Goal: Browse casually: Explore the website without a specific task or goal

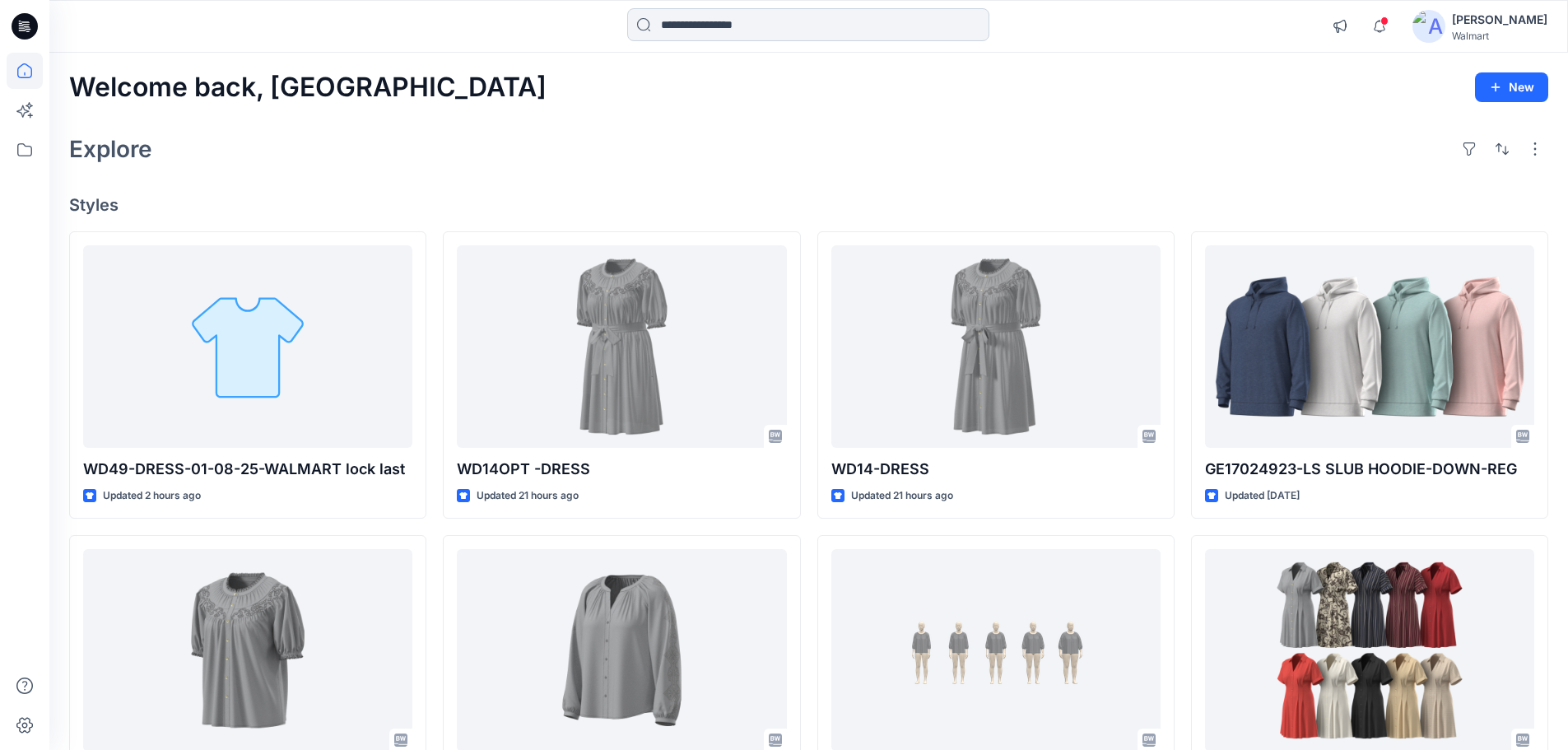
click at [783, 27] on input at bounding box center [809, 25] width 363 height 33
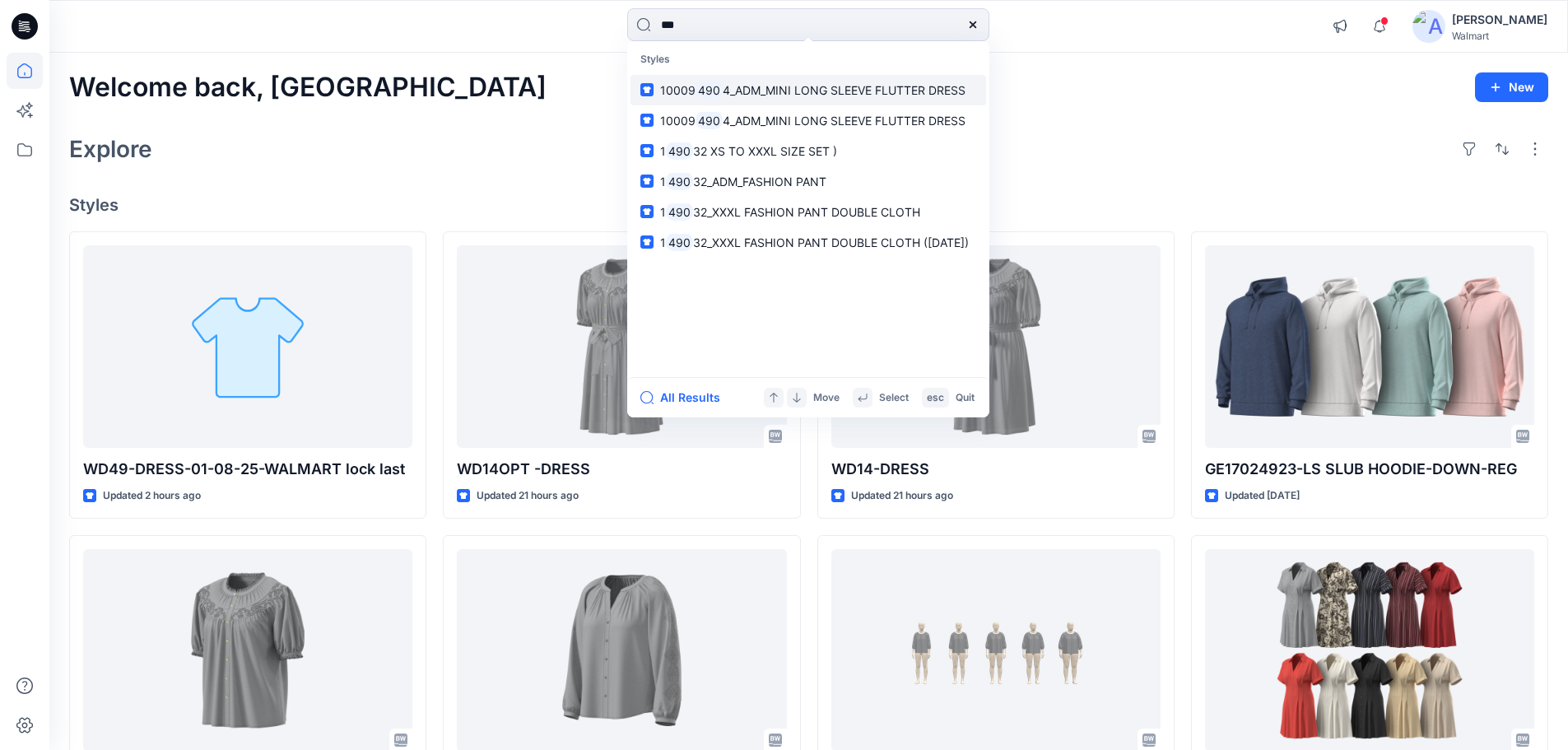
type input "***"
click at [698, 92] on mark "490" at bounding box center [709, 90] width 28 height 19
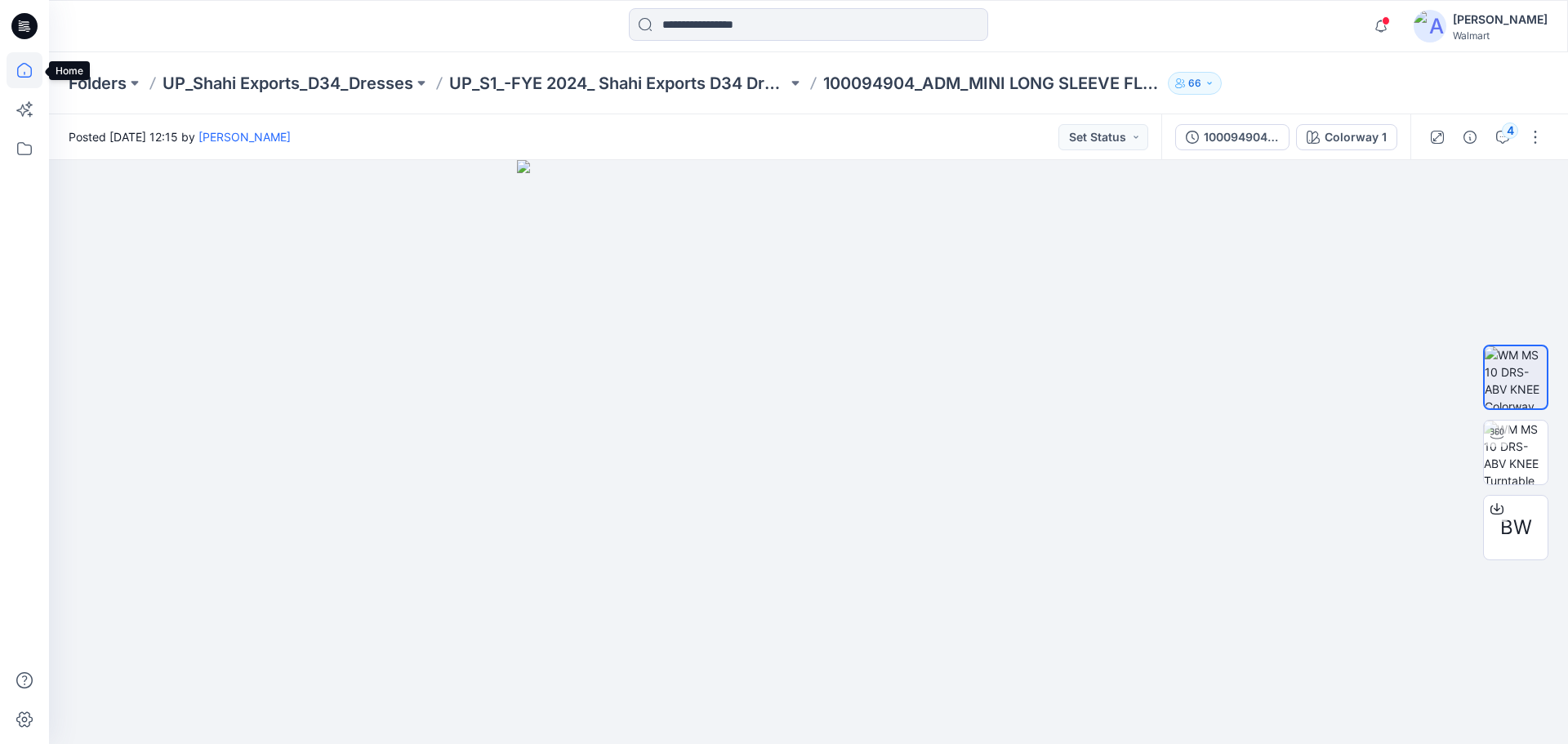
click at [29, 76] on icon at bounding box center [24, 71] width 36 height 36
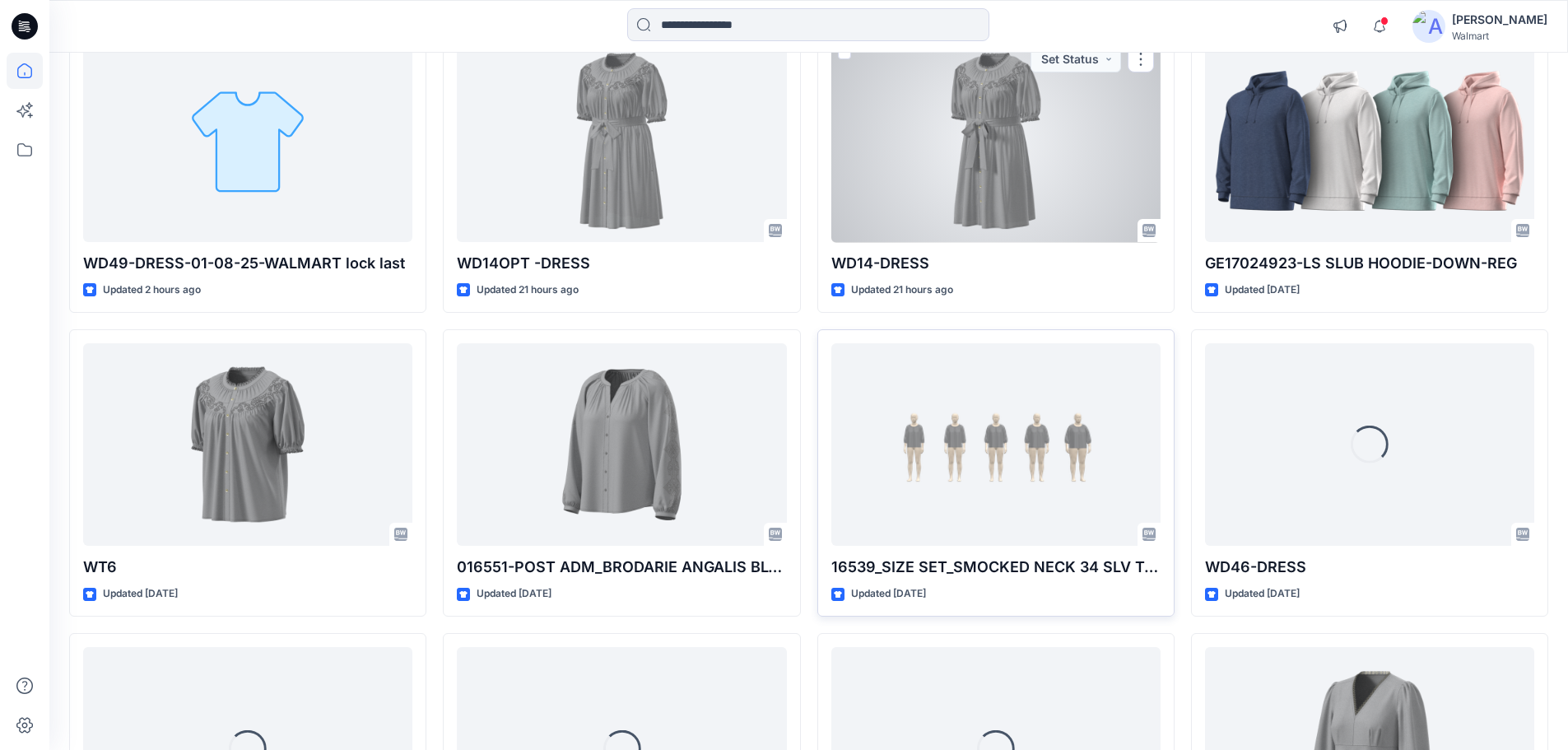
scroll to position [247, 0]
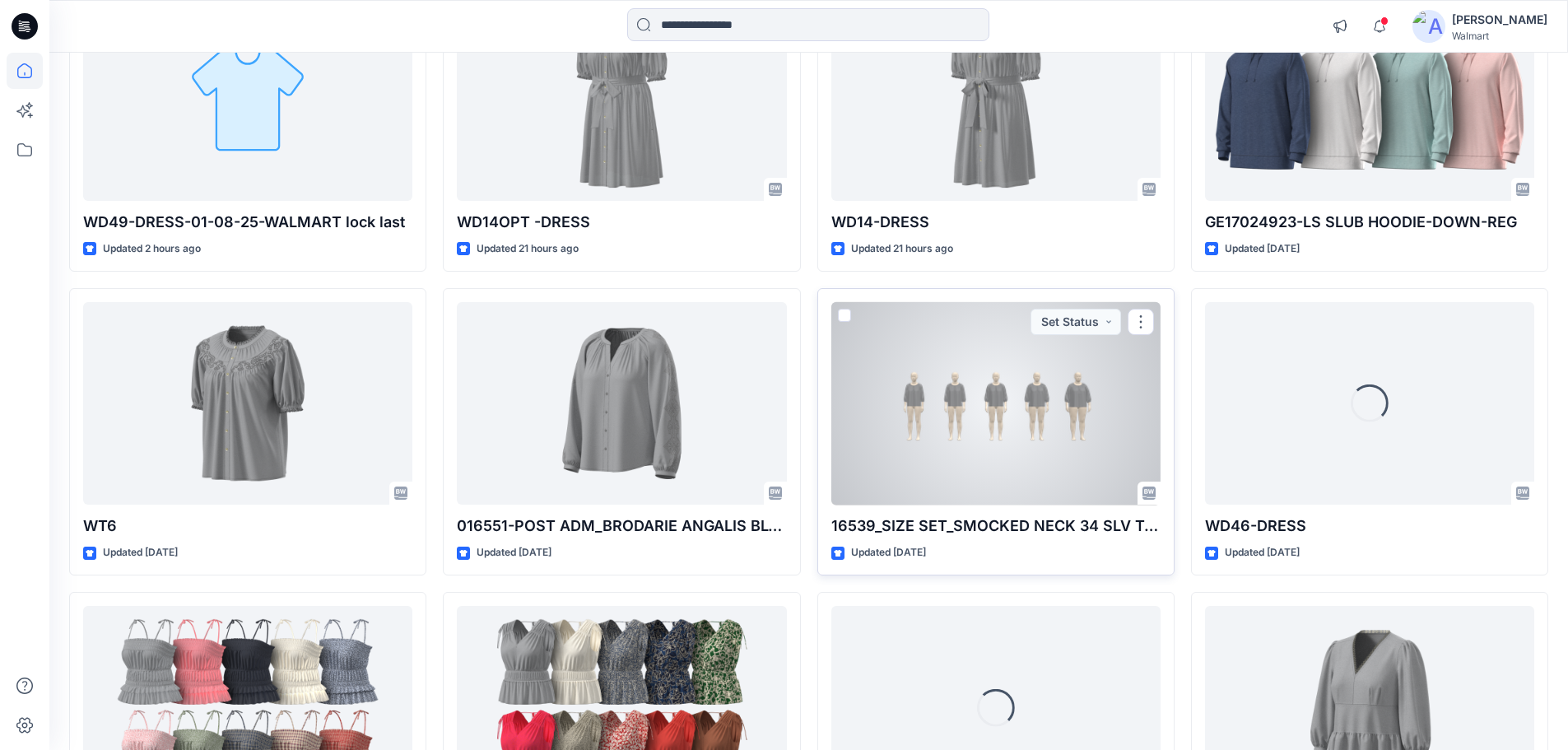
click at [1026, 456] on div at bounding box center [996, 403] width 329 height 203
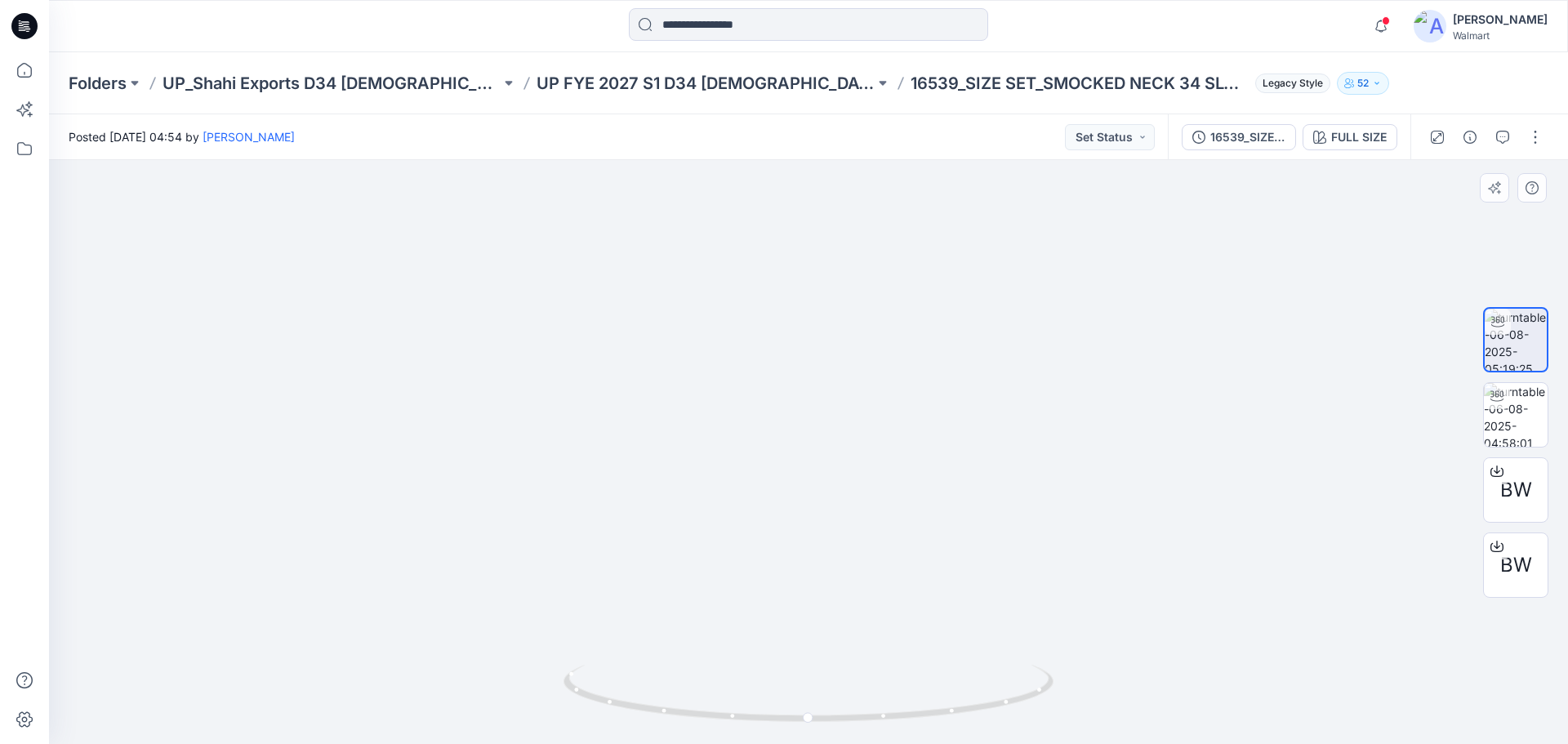
drag, startPoint x: 1156, startPoint y: 435, endPoint x: 1039, endPoint y: 421, distance: 117.8
click at [1039, 421] on img at bounding box center [784, 193] width 1592 height 1104
click at [1499, 428] on img at bounding box center [1516, 415] width 64 height 64
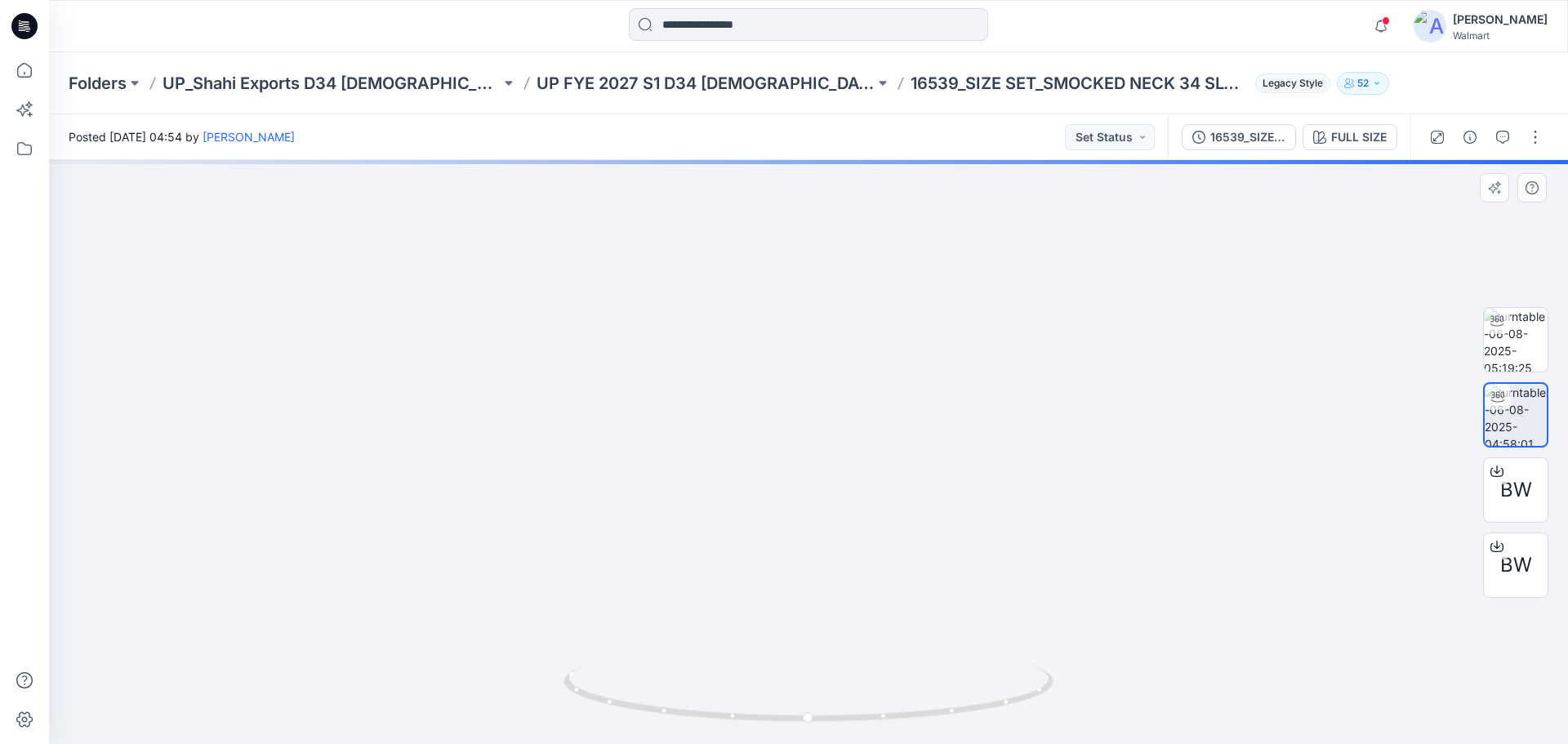
drag, startPoint x: 758, startPoint y: 323, endPoint x: 782, endPoint y: 418, distance: 98.0
click at [782, 418] on img at bounding box center [808, 399] width 995 height 688
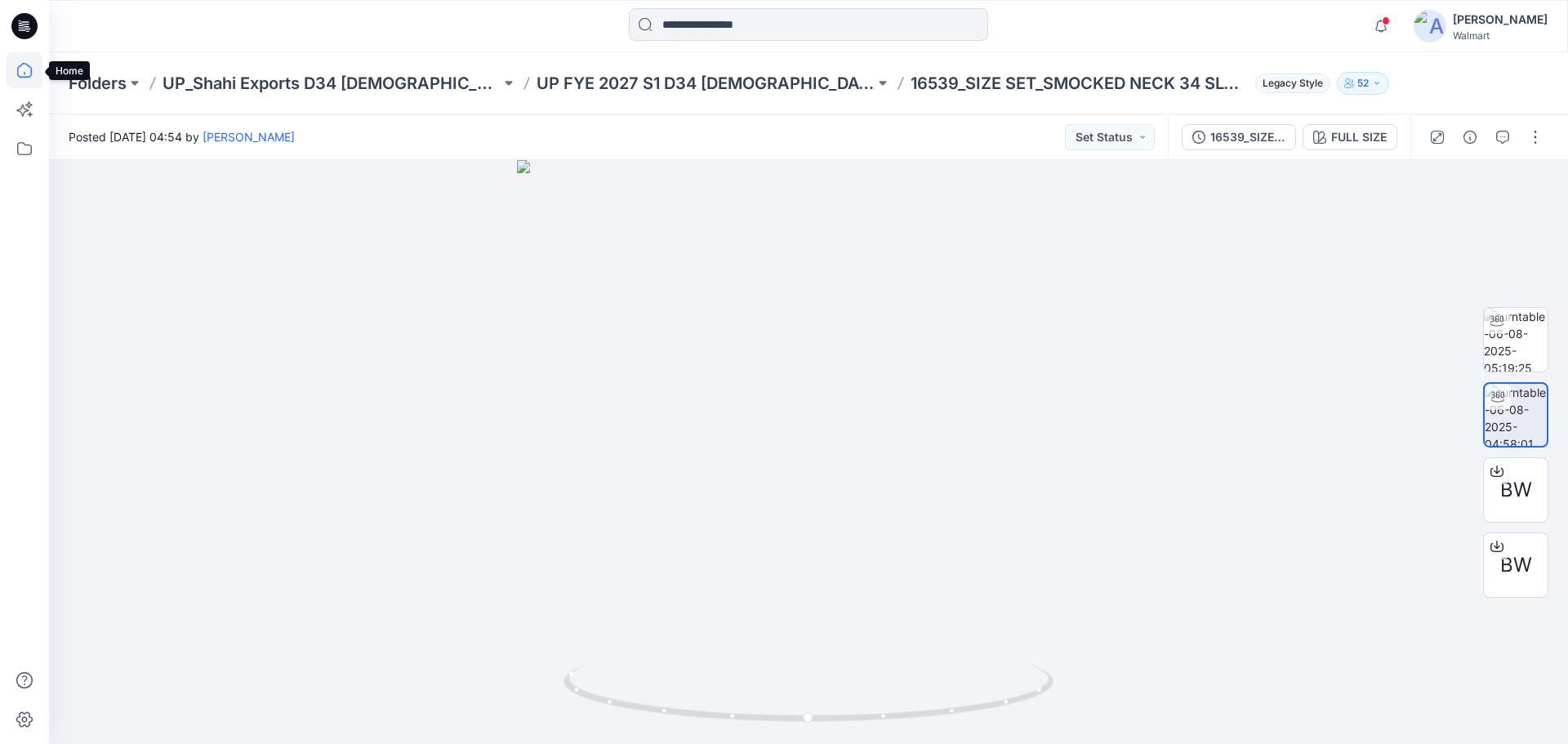
click at [22, 58] on icon at bounding box center [24, 71] width 36 height 36
